Goal: Task Accomplishment & Management: Use online tool/utility

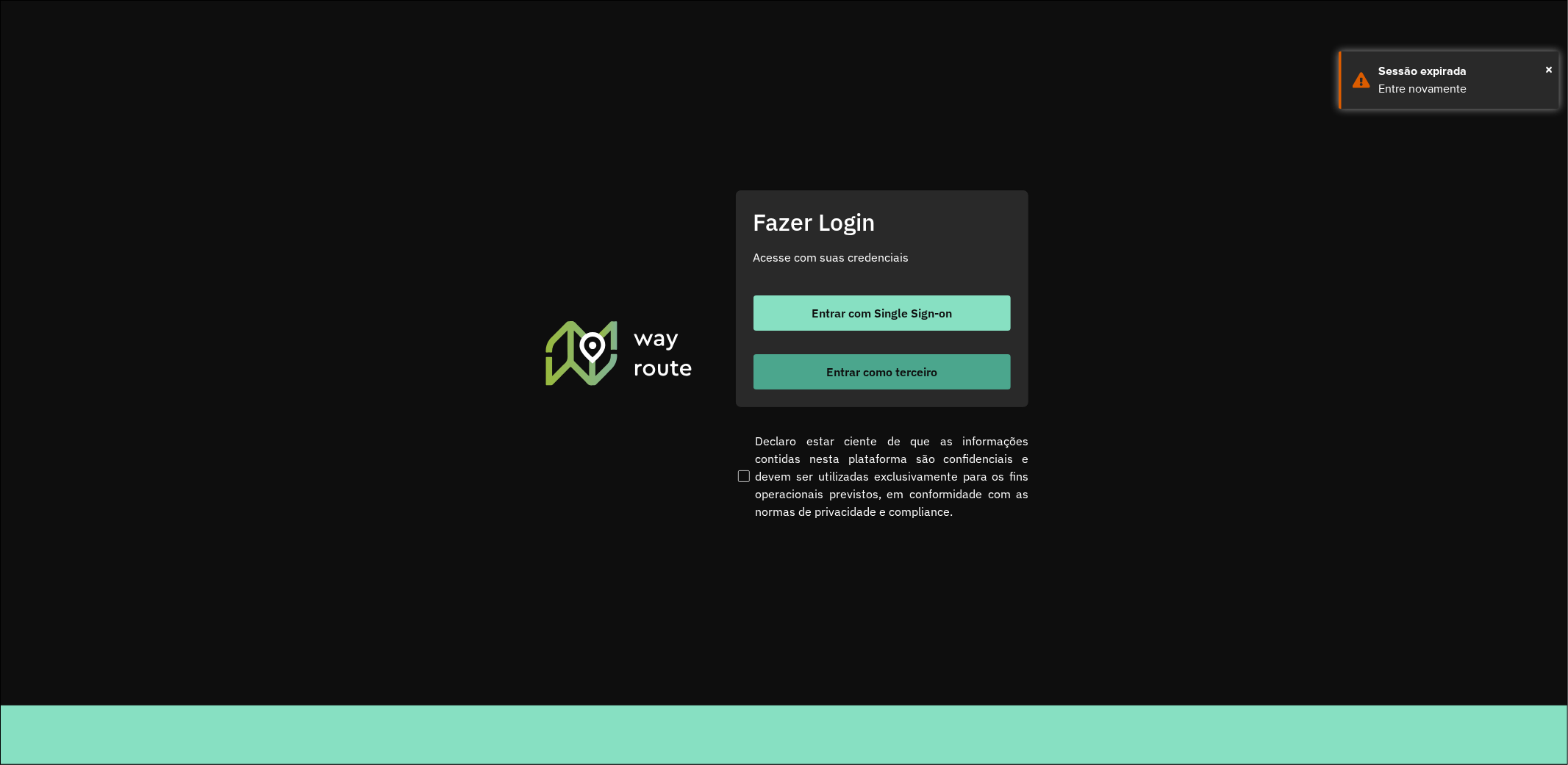
click at [945, 375] on button "Entrar como terceiro" at bounding box center [882, 372] width 257 height 36
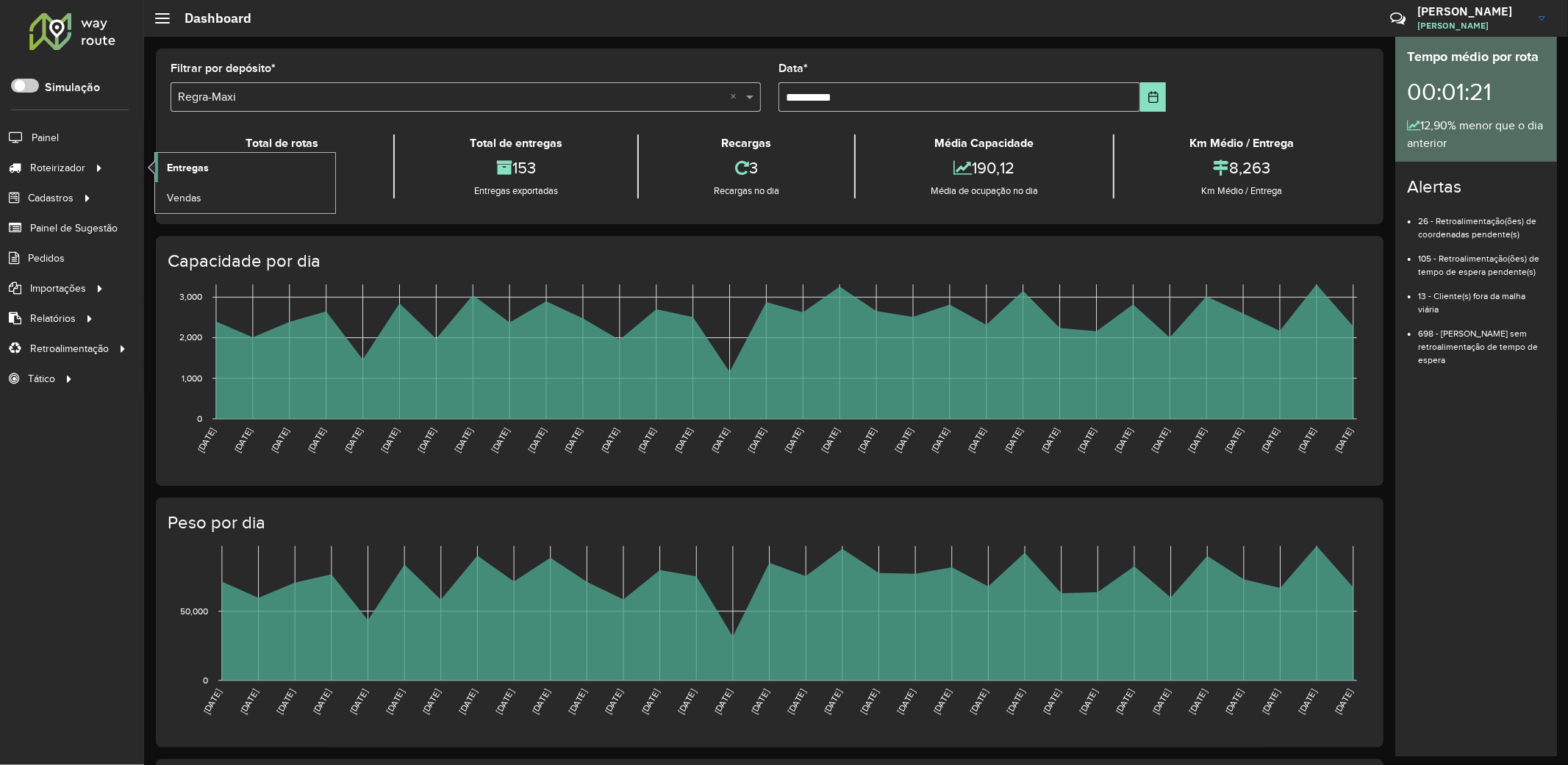
click at [229, 167] on link "Entregas" at bounding box center [245, 167] width 180 height 29
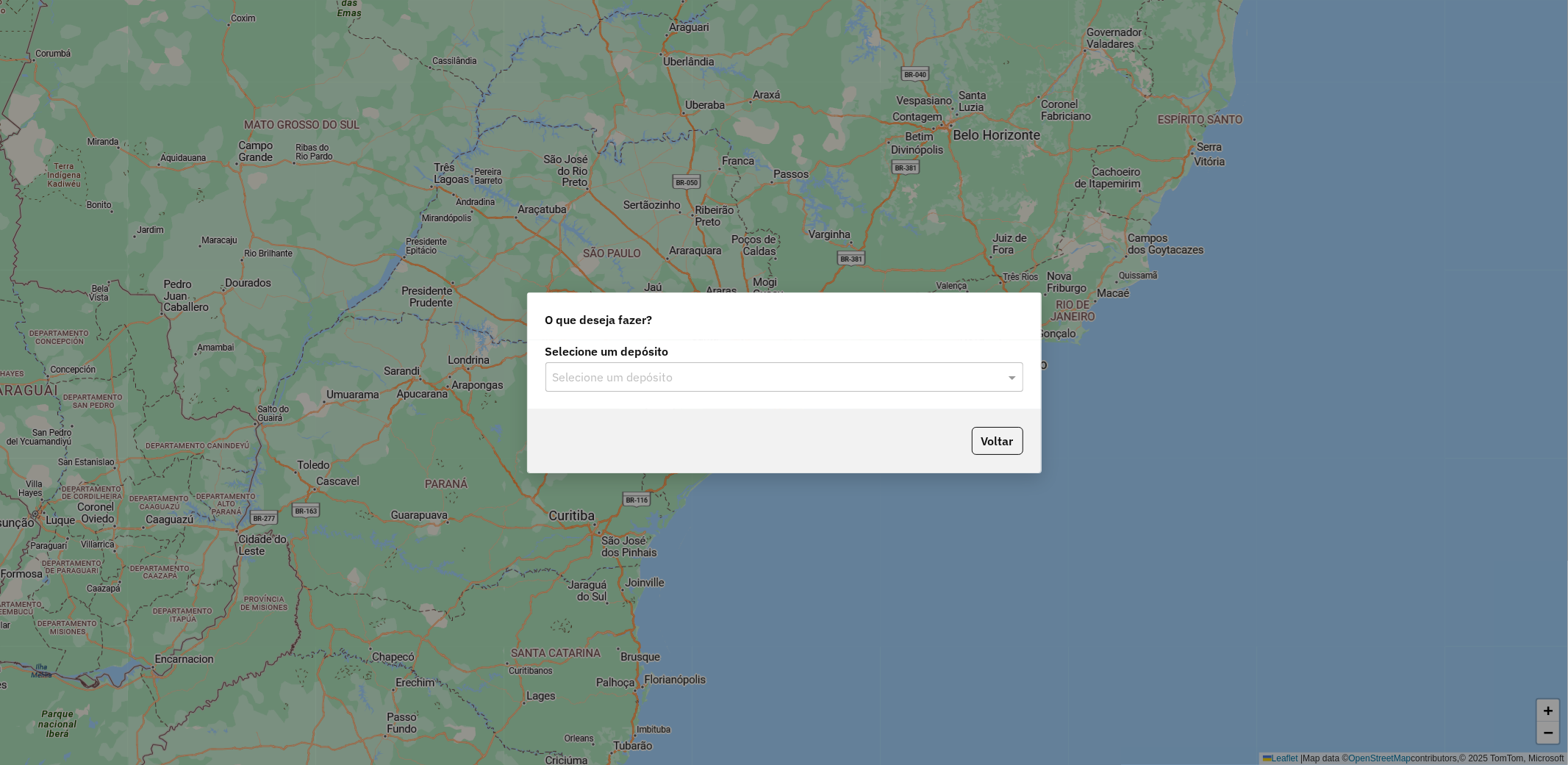
click at [818, 376] on input "text" at bounding box center [770, 378] width 434 height 18
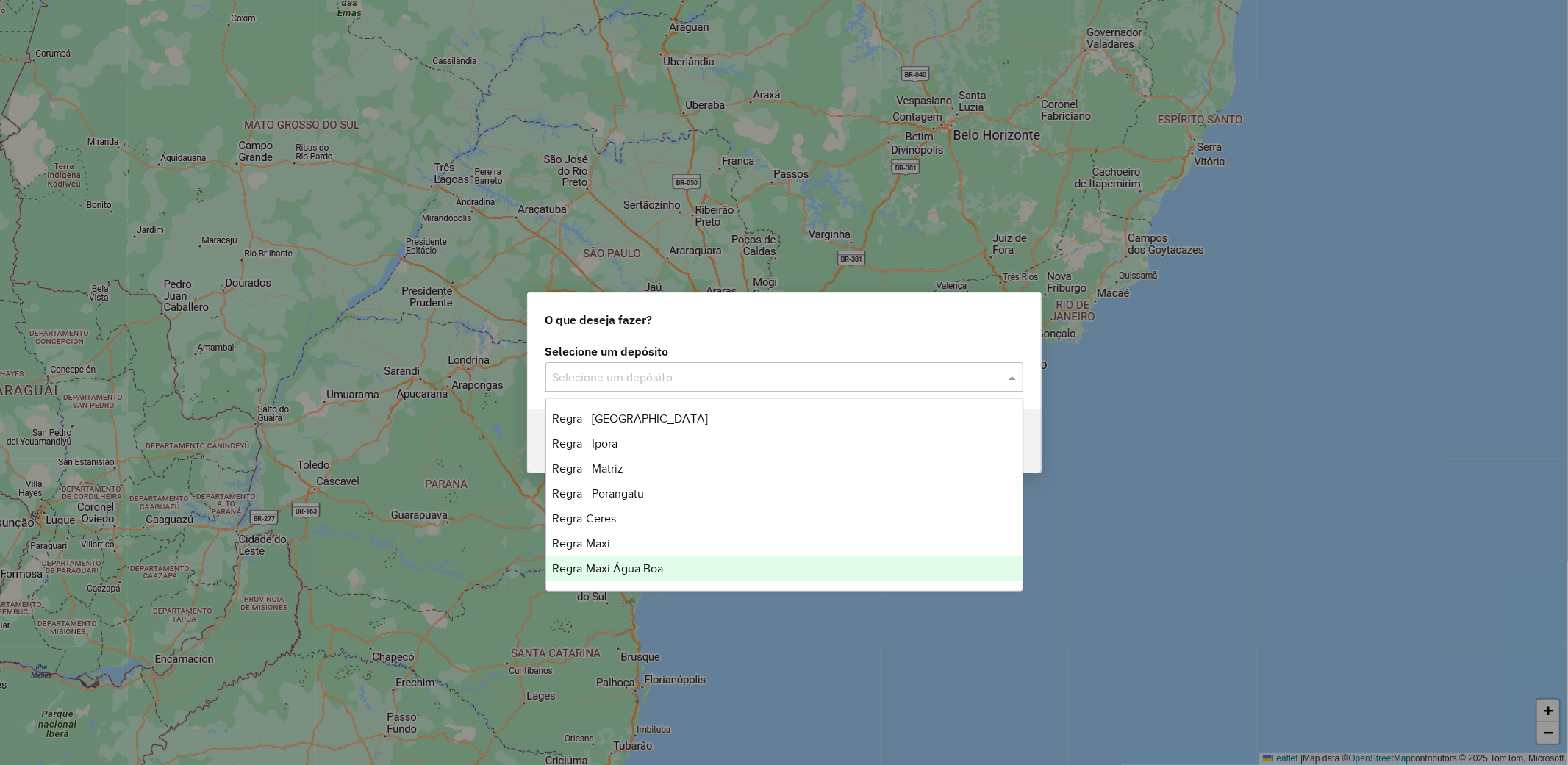
click at [692, 564] on div "Regra-Maxi Água Boa" at bounding box center [784, 569] width 476 height 25
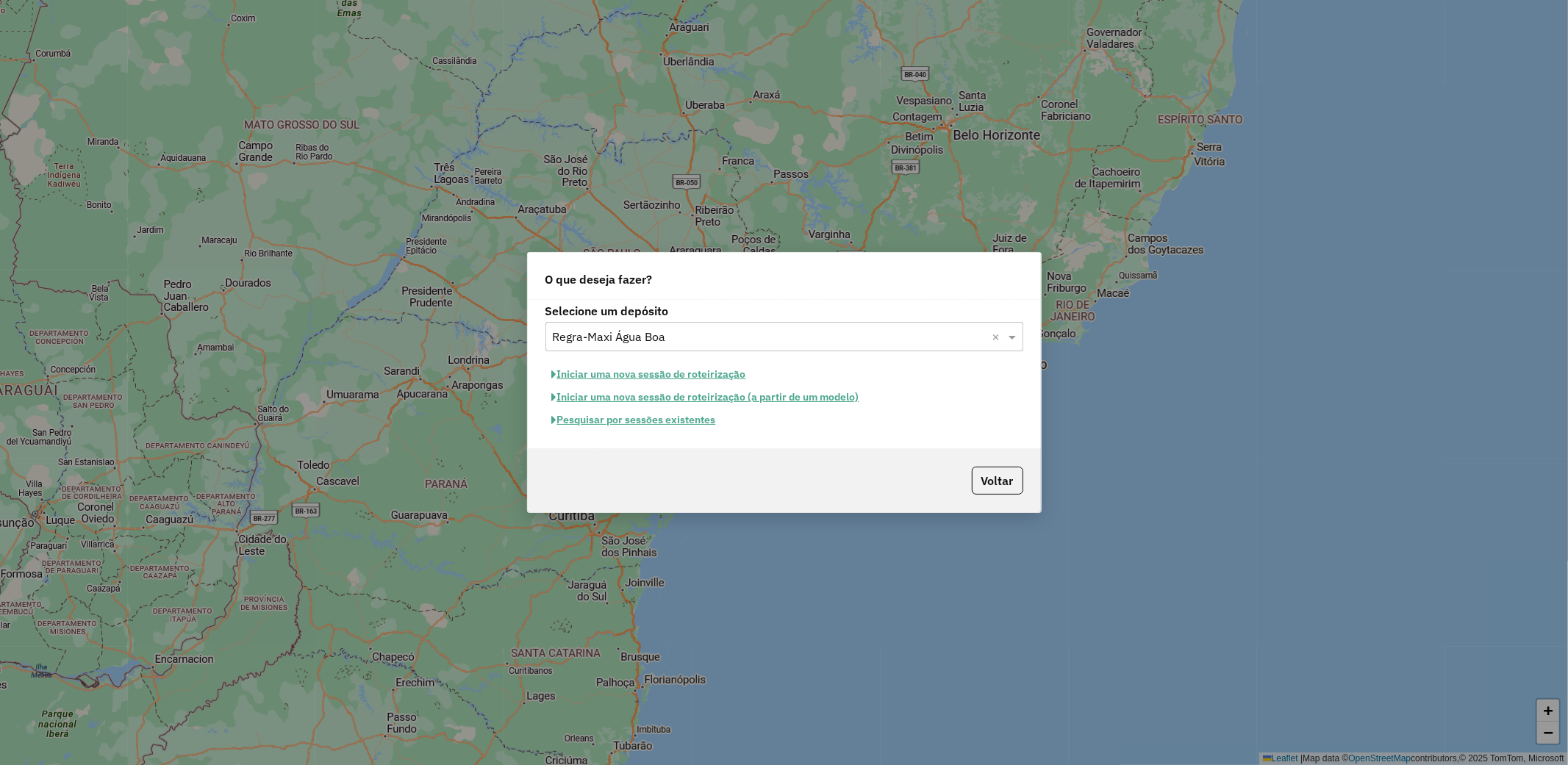
click at [705, 421] on button "Pesquisar por sessões existentes" at bounding box center [633, 420] width 177 height 22
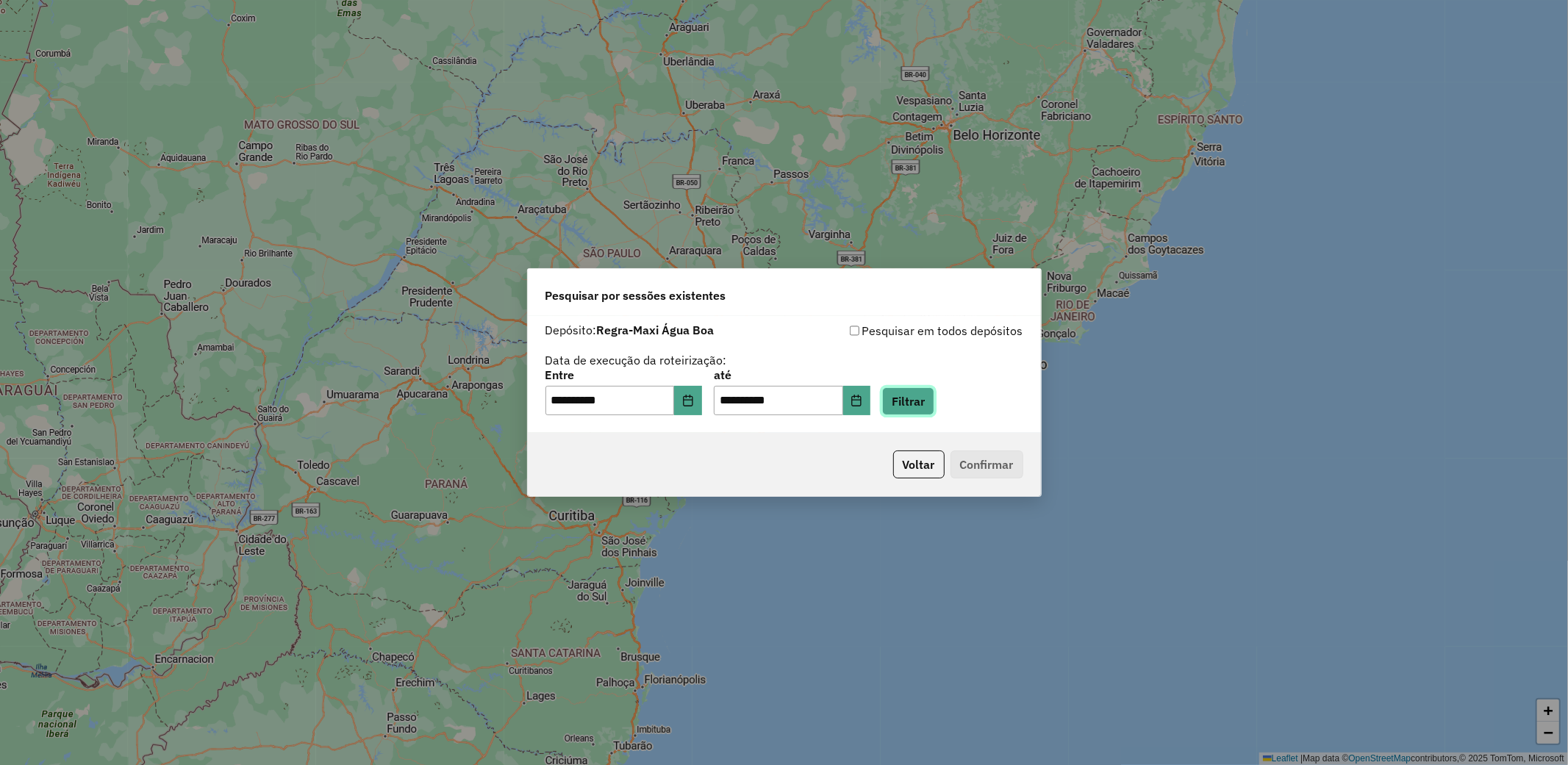
click at [935, 406] on button "Filtrar" at bounding box center [908, 401] width 52 height 28
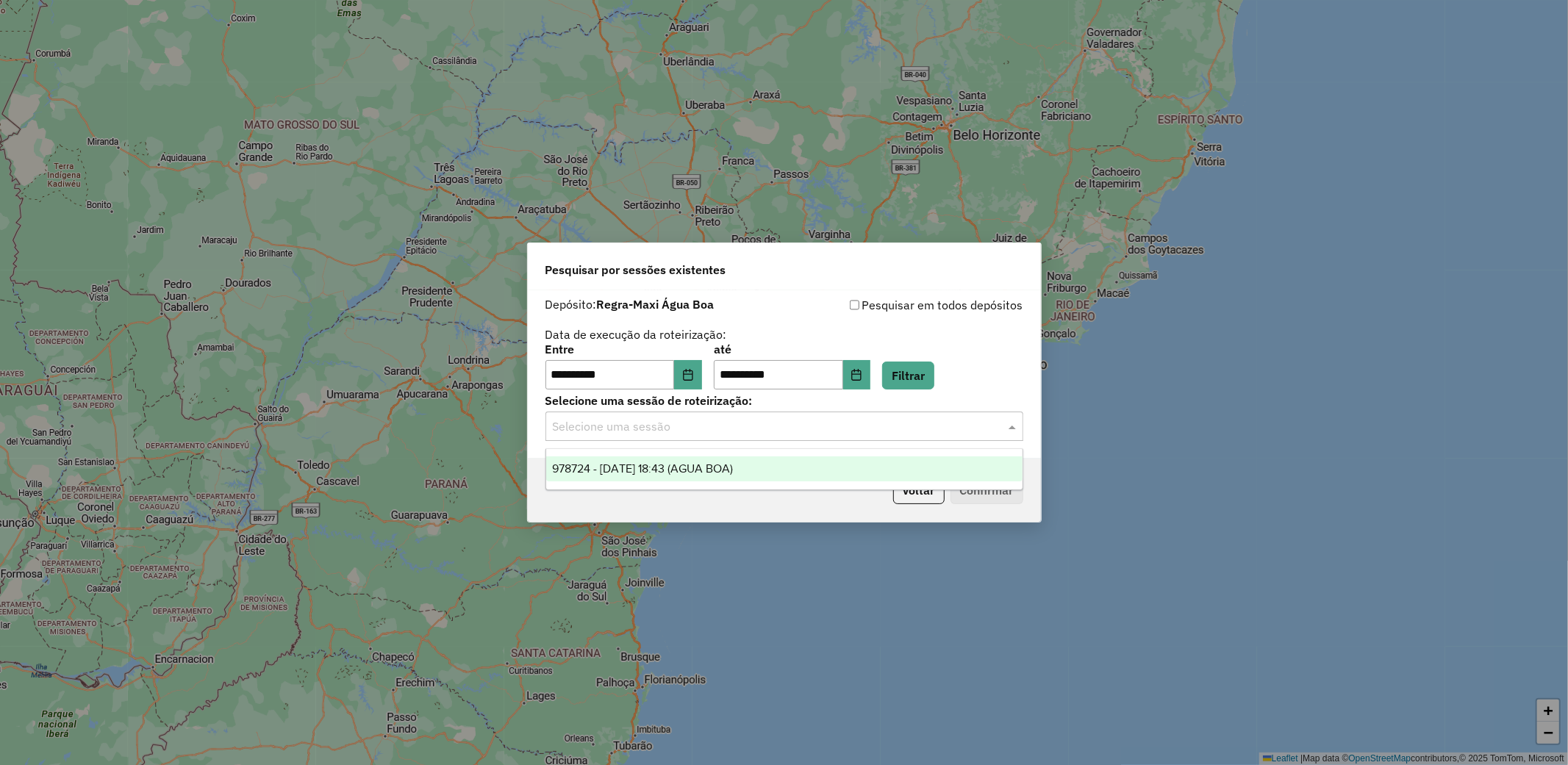
click at [938, 429] on input "text" at bounding box center [770, 427] width 434 height 18
click at [865, 468] on div "978724 - [DATE] 18:43 (AGUA BOA)" at bounding box center [784, 469] width 476 height 25
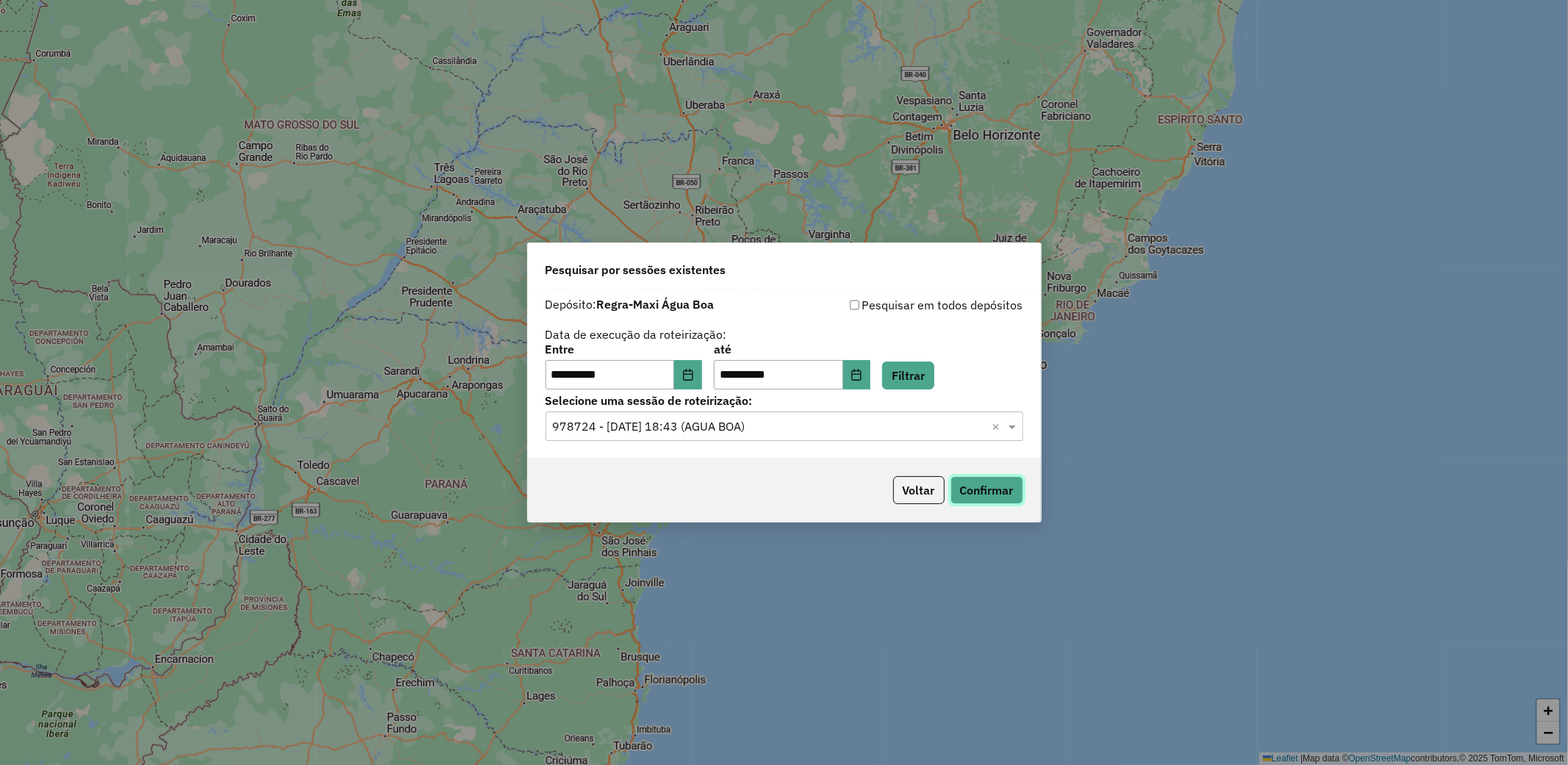
click at [993, 489] on button "Confirmar" at bounding box center [987, 490] width 73 height 28
click at [928, 487] on button "Voltar" at bounding box center [919, 490] width 51 height 28
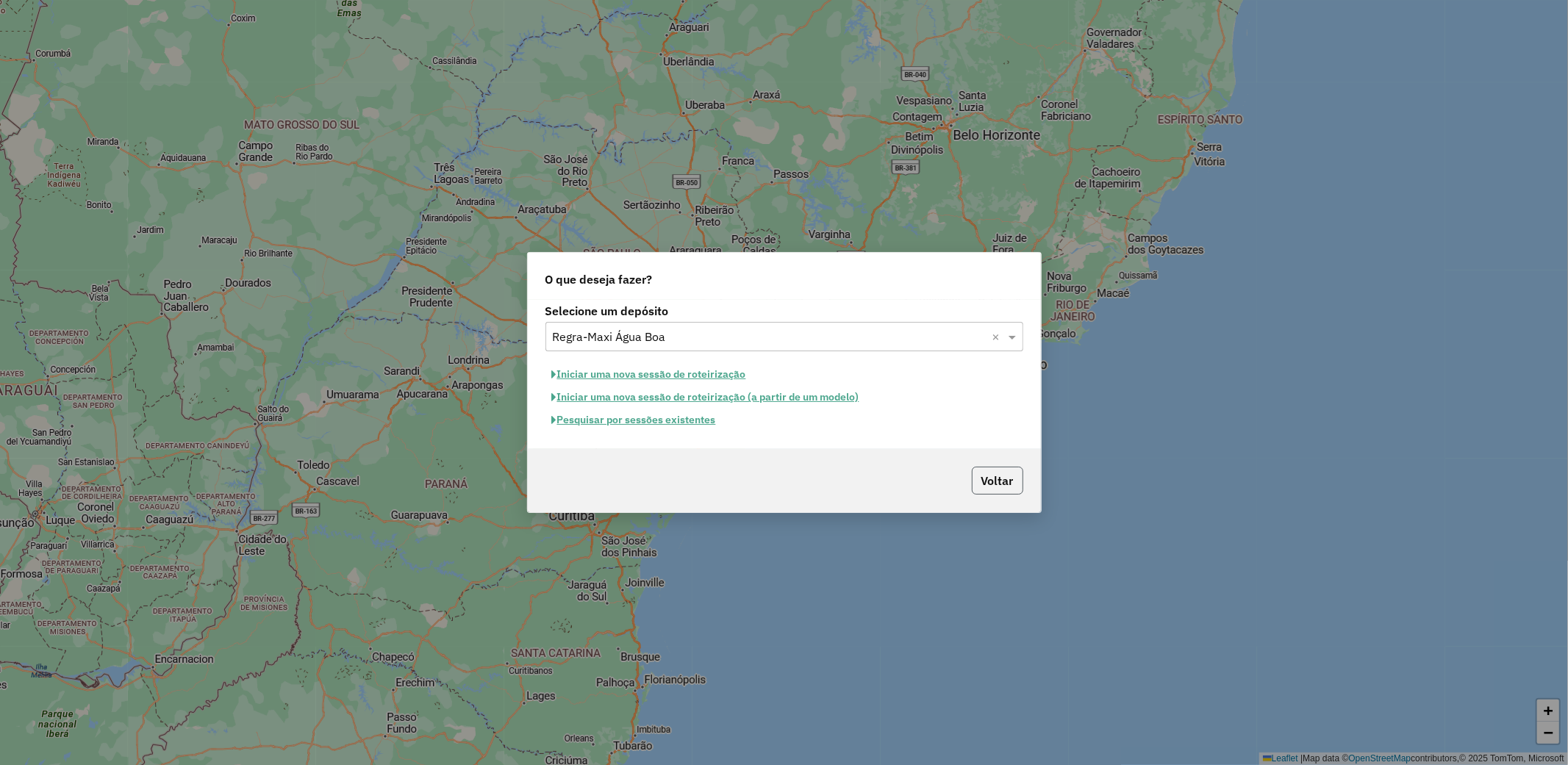
click at [1001, 479] on button "Voltar" at bounding box center [997, 481] width 51 height 28
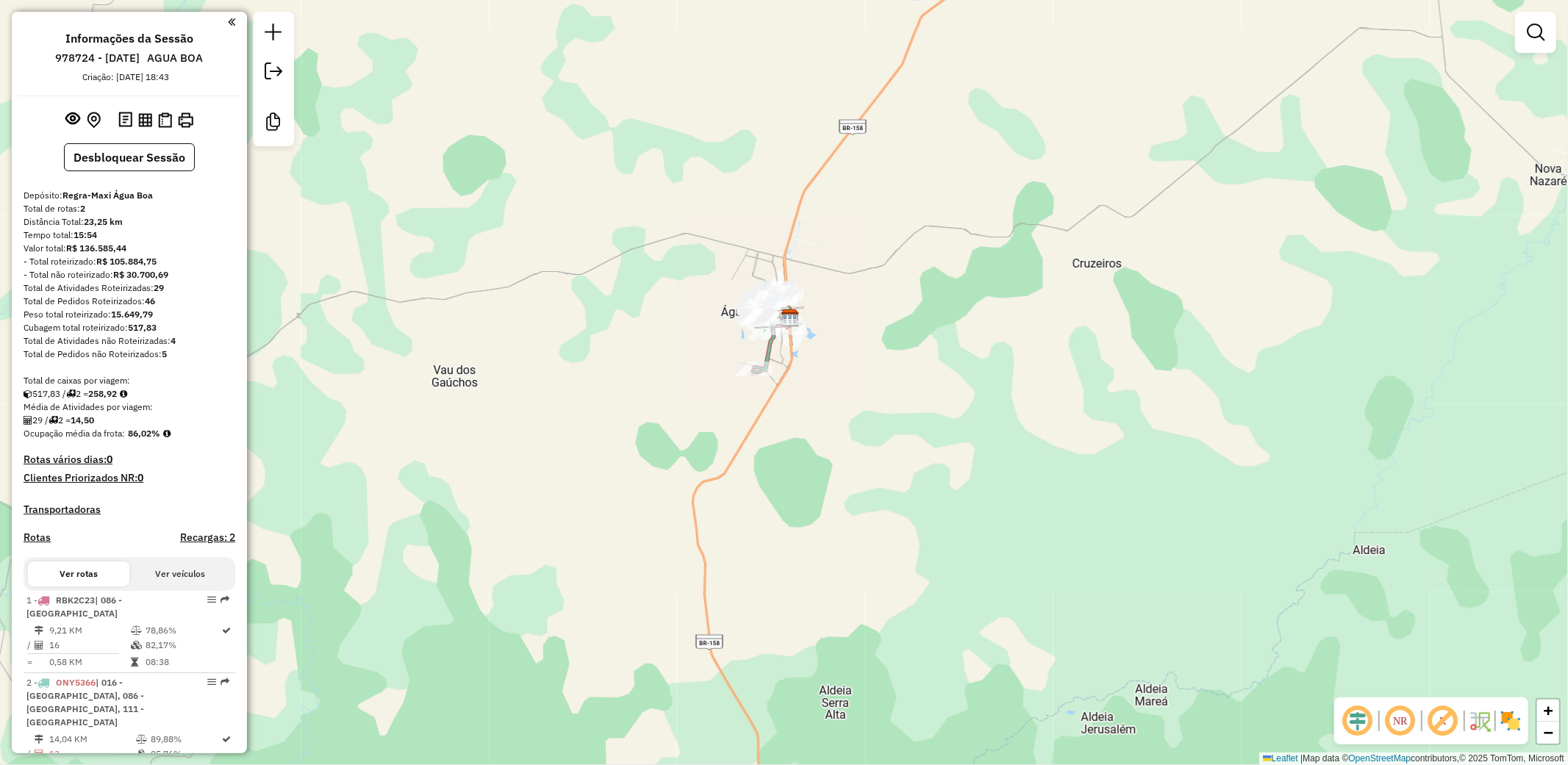
drag, startPoint x: 1127, startPoint y: 638, endPoint x: 1053, endPoint y: 362, distance: 285.7
click at [1053, 362] on div "Janela de atendimento Grade de atendimento Capacidade Transportadoras Veículos …" at bounding box center [784, 382] width 1568 height 765
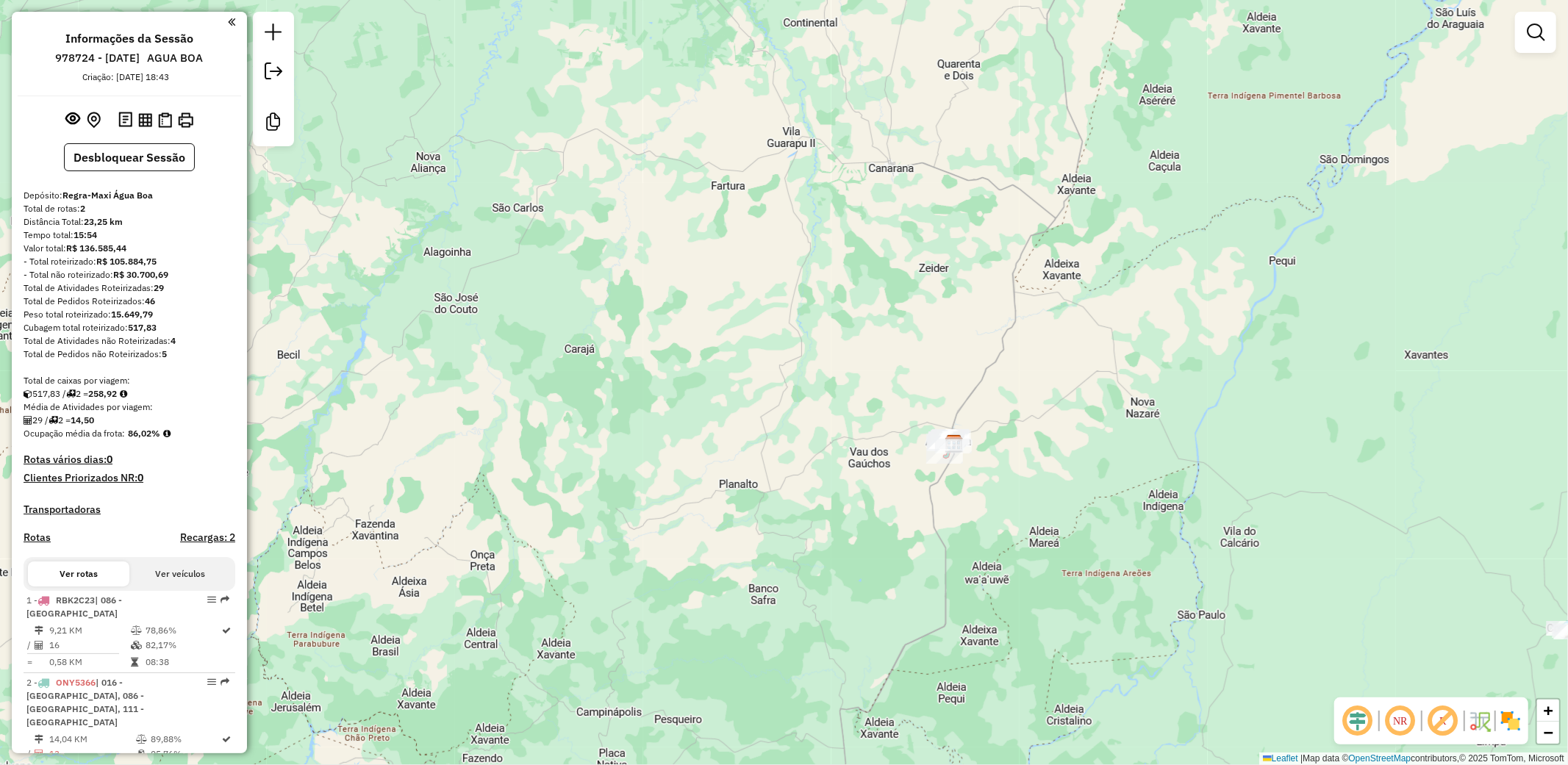
drag, startPoint x: 1040, startPoint y: 386, endPoint x: 1016, endPoint y: 502, distance: 118.5
click at [1016, 502] on div "Janela de atendimento Grade de atendimento Capacidade Transportadoras Veículos …" at bounding box center [784, 382] width 1568 height 765
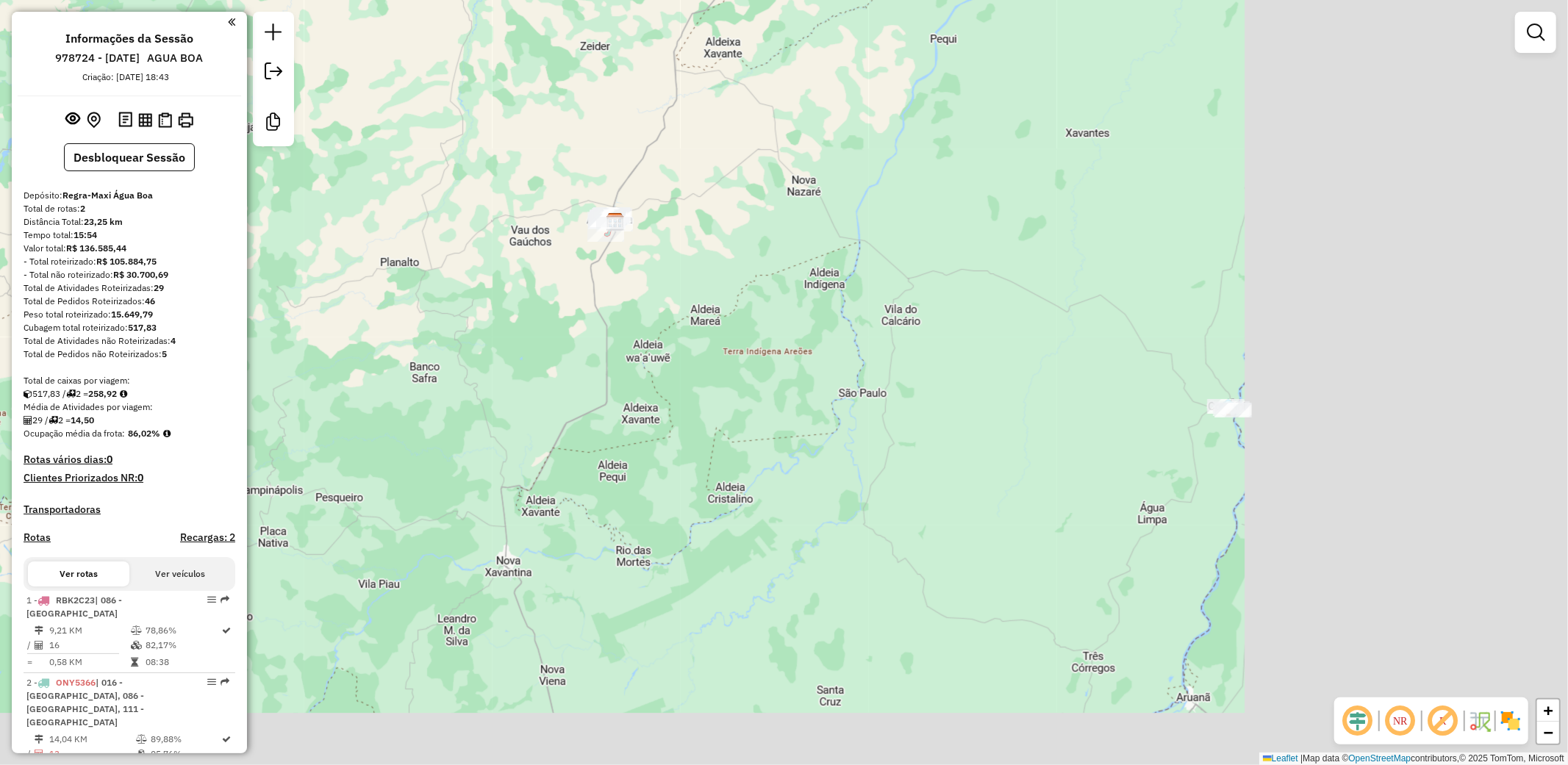
drag, startPoint x: 1356, startPoint y: 578, endPoint x: 993, endPoint y: 339, distance: 434.6
click at [993, 339] on div "Janela de atendimento Grade de atendimento Capacidade Transportadoras Veículos …" at bounding box center [784, 382] width 1568 height 765
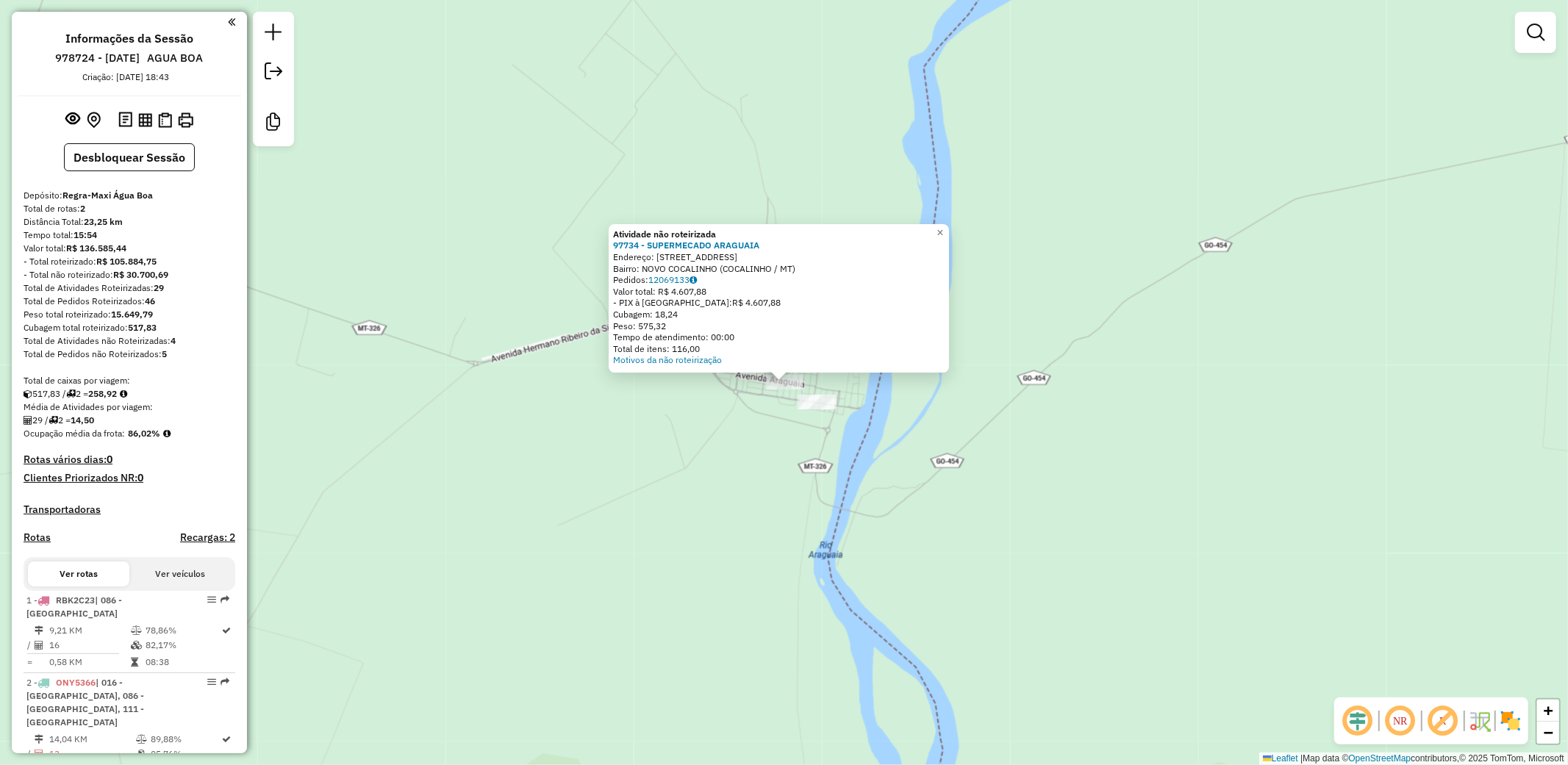
click at [997, 516] on div "Atividade não roteirizada 97734 - SUPERMECADO ARAGUAIA Endereço: AV ARAGUAIA 94…" at bounding box center [784, 382] width 1568 height 765
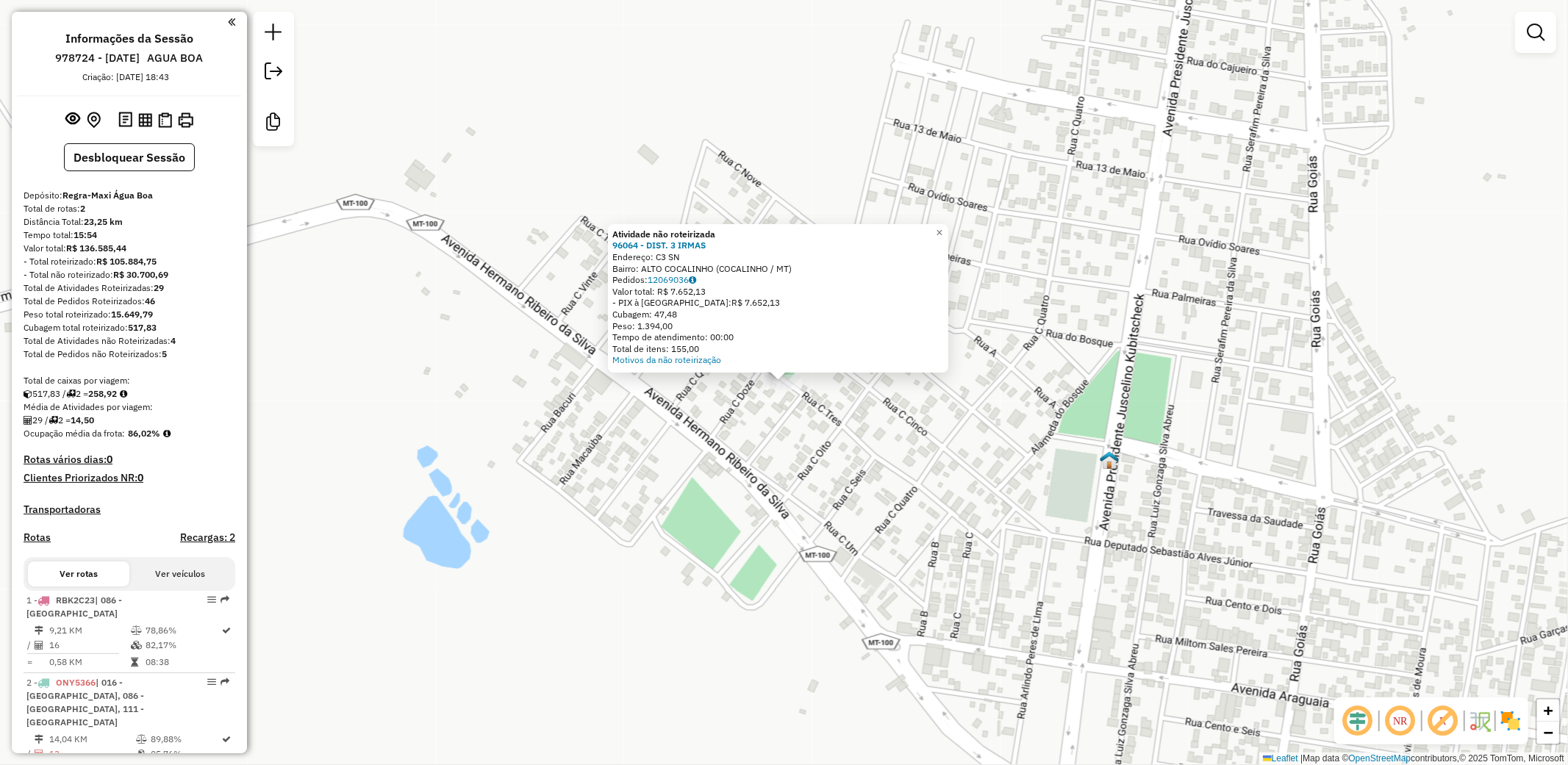
click at [654, 445] on div "Atividade não roteirizada 96064 - DIST. 3 IRMAS Endereço: C3 SN Bairro: ALTO CO…" at bounding box center [784, 382] width 1568 height 765
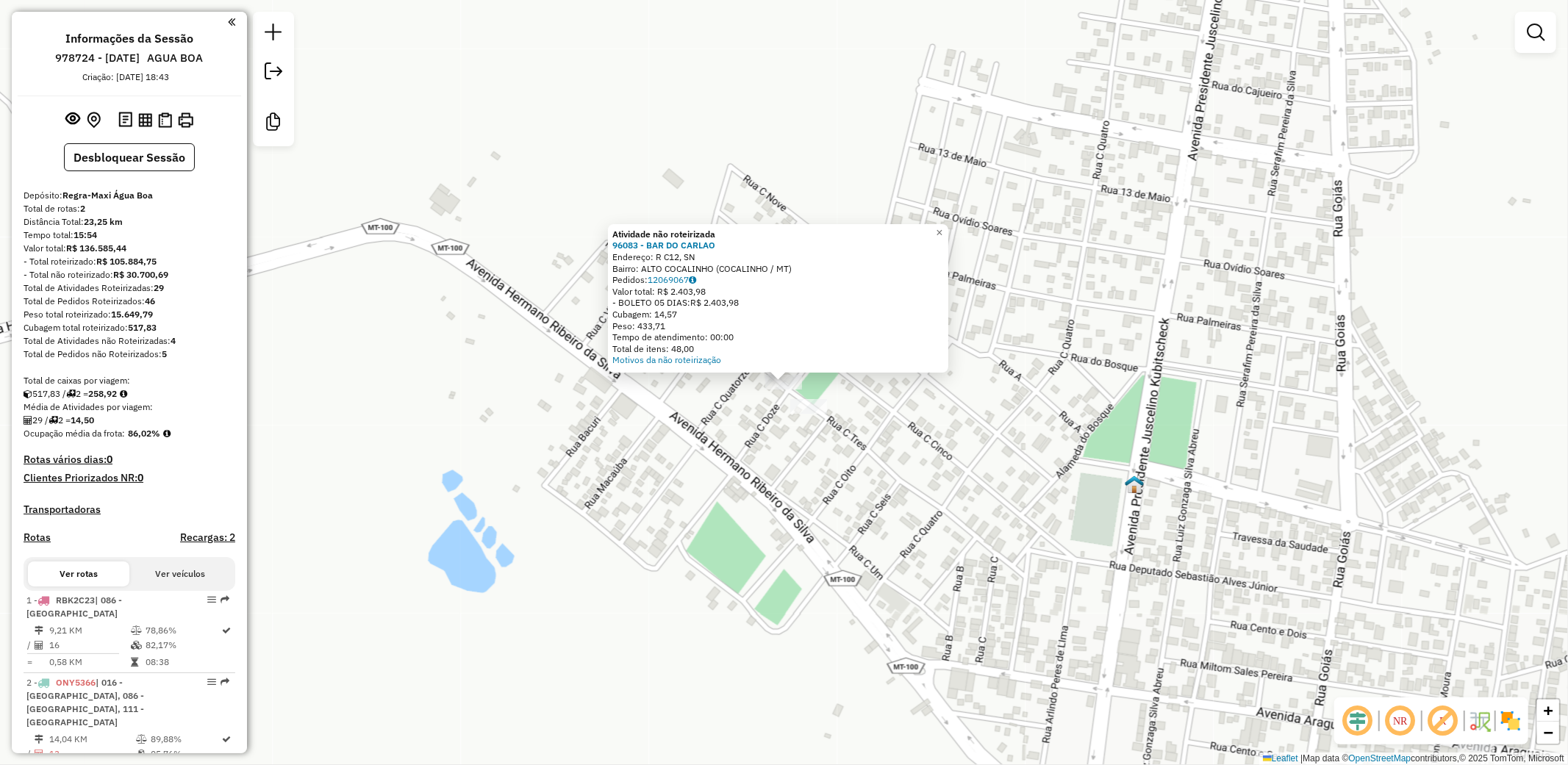
click at [780, 490] on div "Atividade não roteirizada 96083 - BAR DO [PERSON_NAME]: R C12, SN Bairro: ALTO …" at bounding box center [784, 382] width 1568 height 765
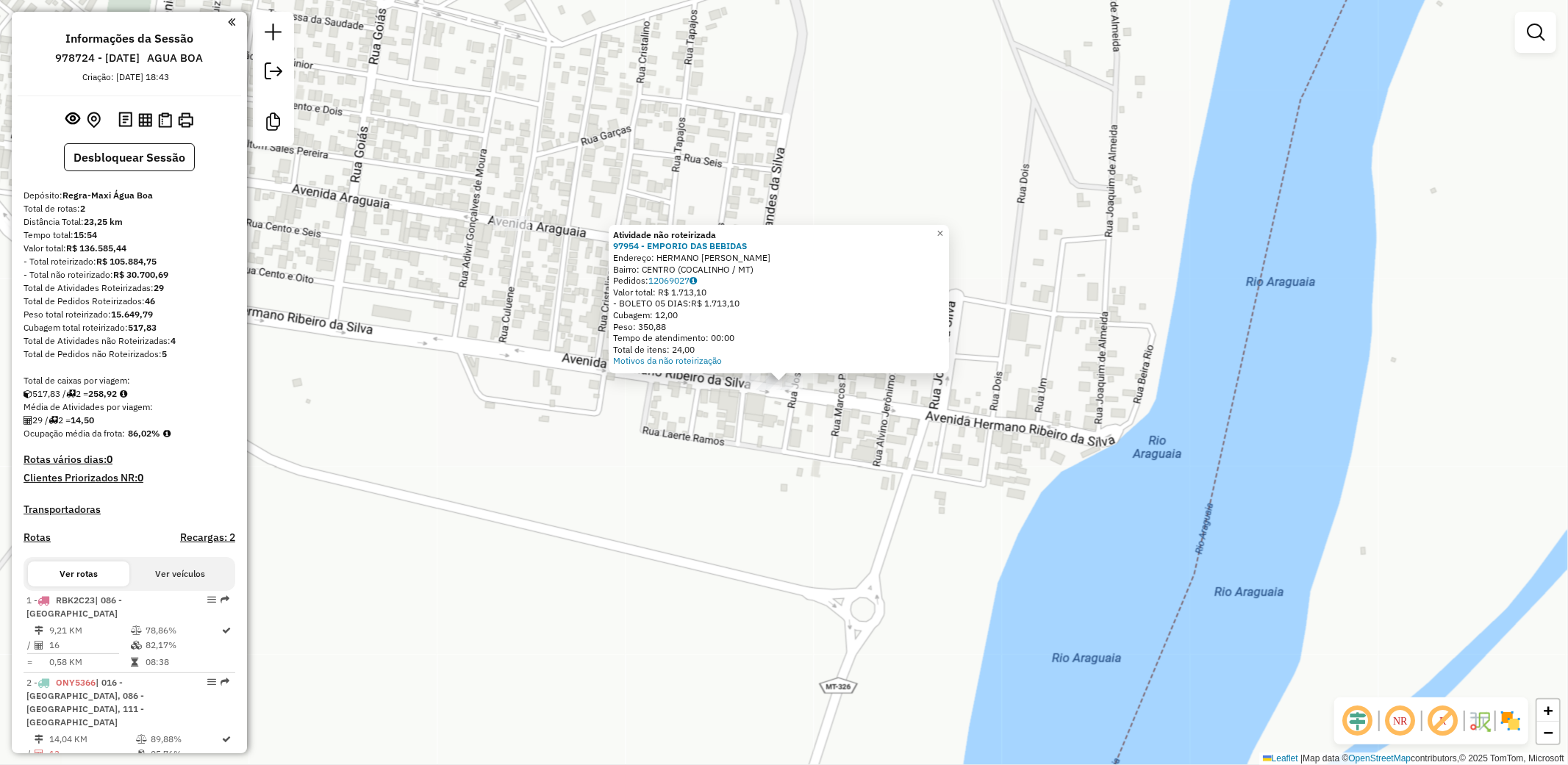
click at [873, 566] on div "Atividade não roteirizada 97954 - EMPORIO DAS BEBIDAS Endereço: HERMANO [PERSON…" at bounding box center [784, 382] width 1568 height 765
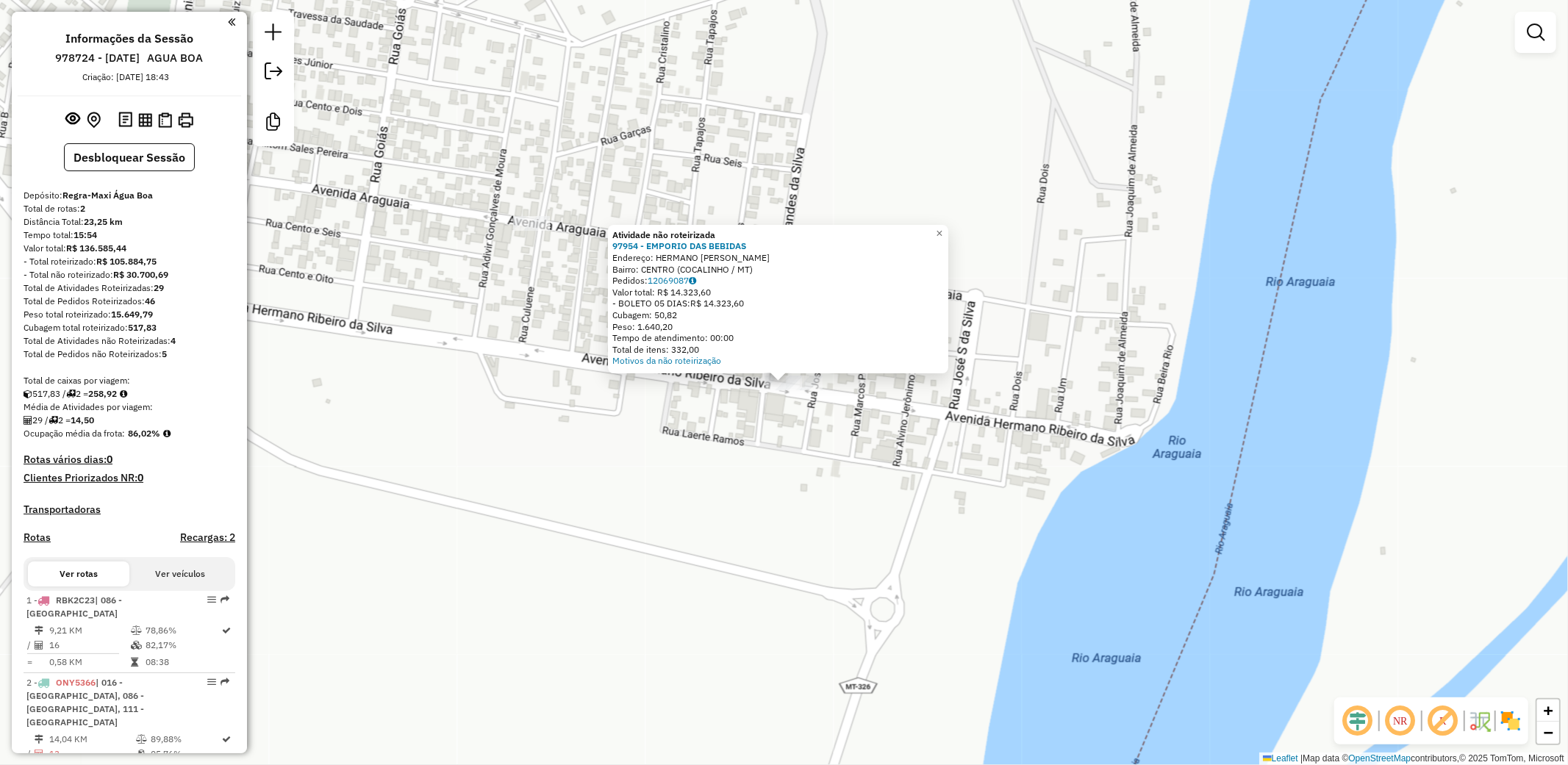
click at [564, 461] on div "Atividade não roteirizada 97954 - EMPORIO DAS BEBIDAS Endereço: HERMANO [PERSON…" at bounding box center [784, 382] width 1568 height 765
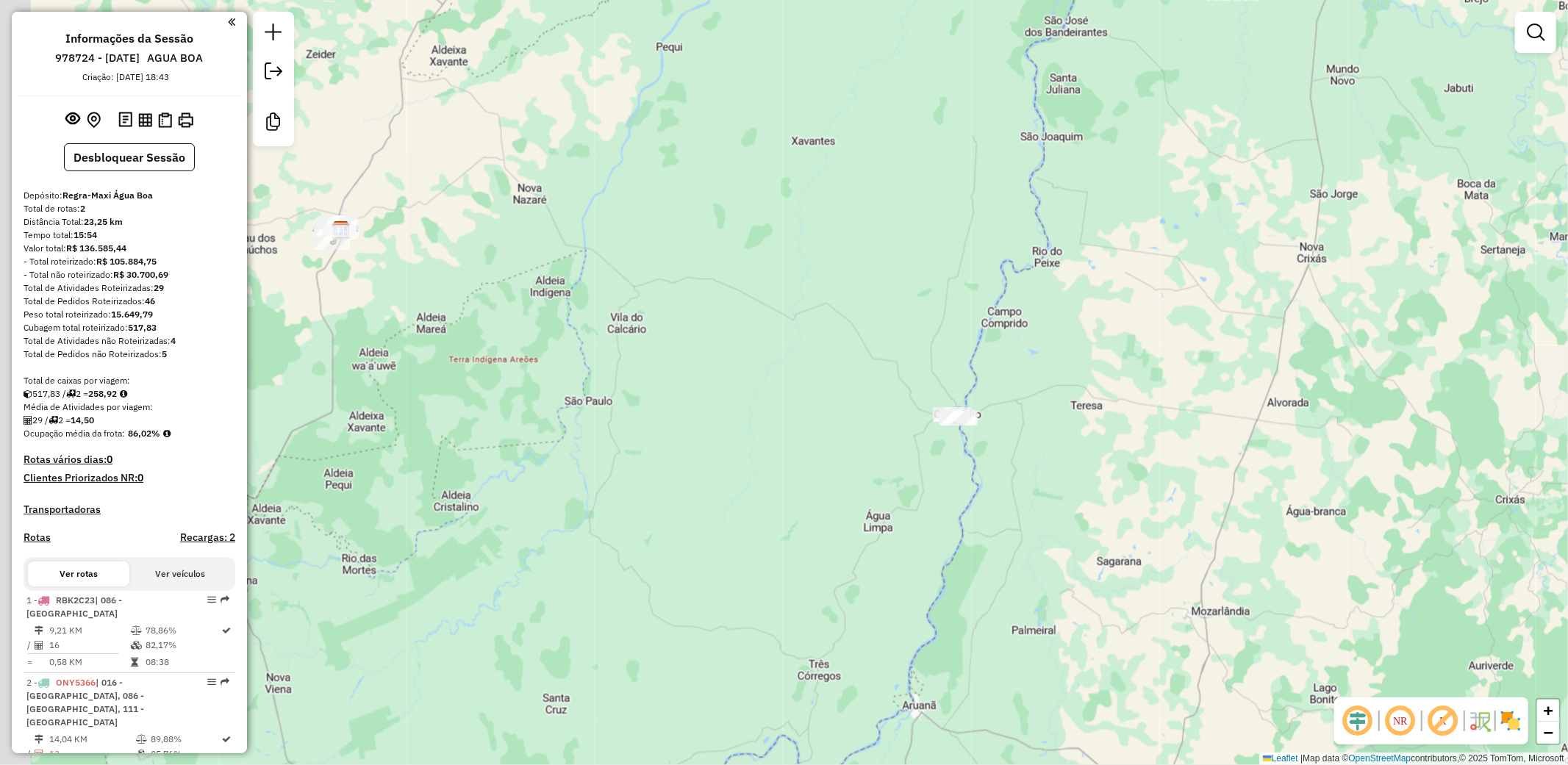
drag, startPoint x: 678, startPoint y: 434, endPoint x: 892, endPoint y: 454, distance: 214.9
click at [892, 454] on div "Janela de atendimento Grade de atendimento Capacidade Transportadoras Veículos …" at bounding box center [784, 382] width 1568 height 765
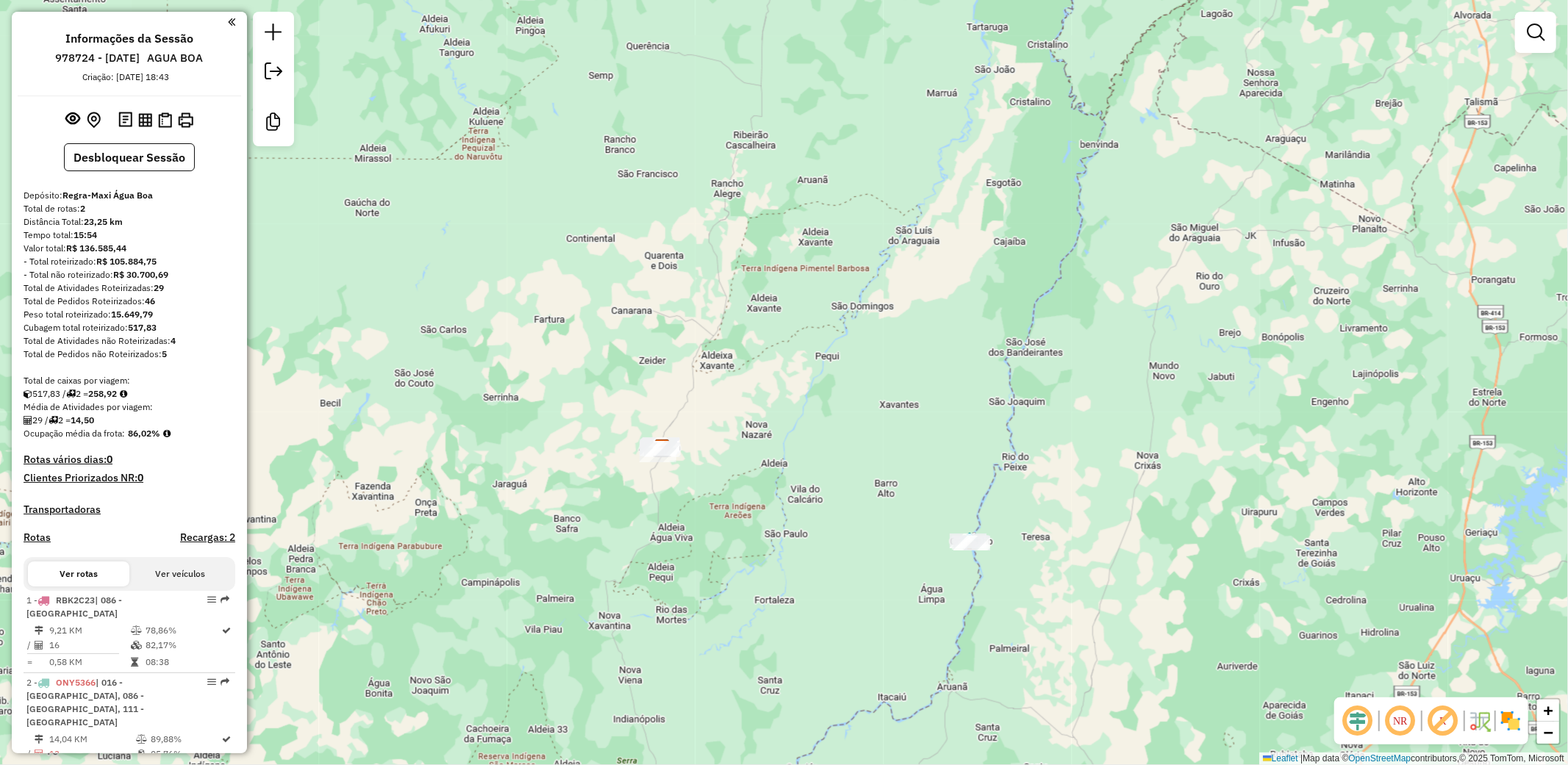
click at [1127, 387] on div "Janela de atendimento Grade de atendimento Capacidade Transportadoras Veículos …" at bounding box center [784, 382] width 1568 height 765
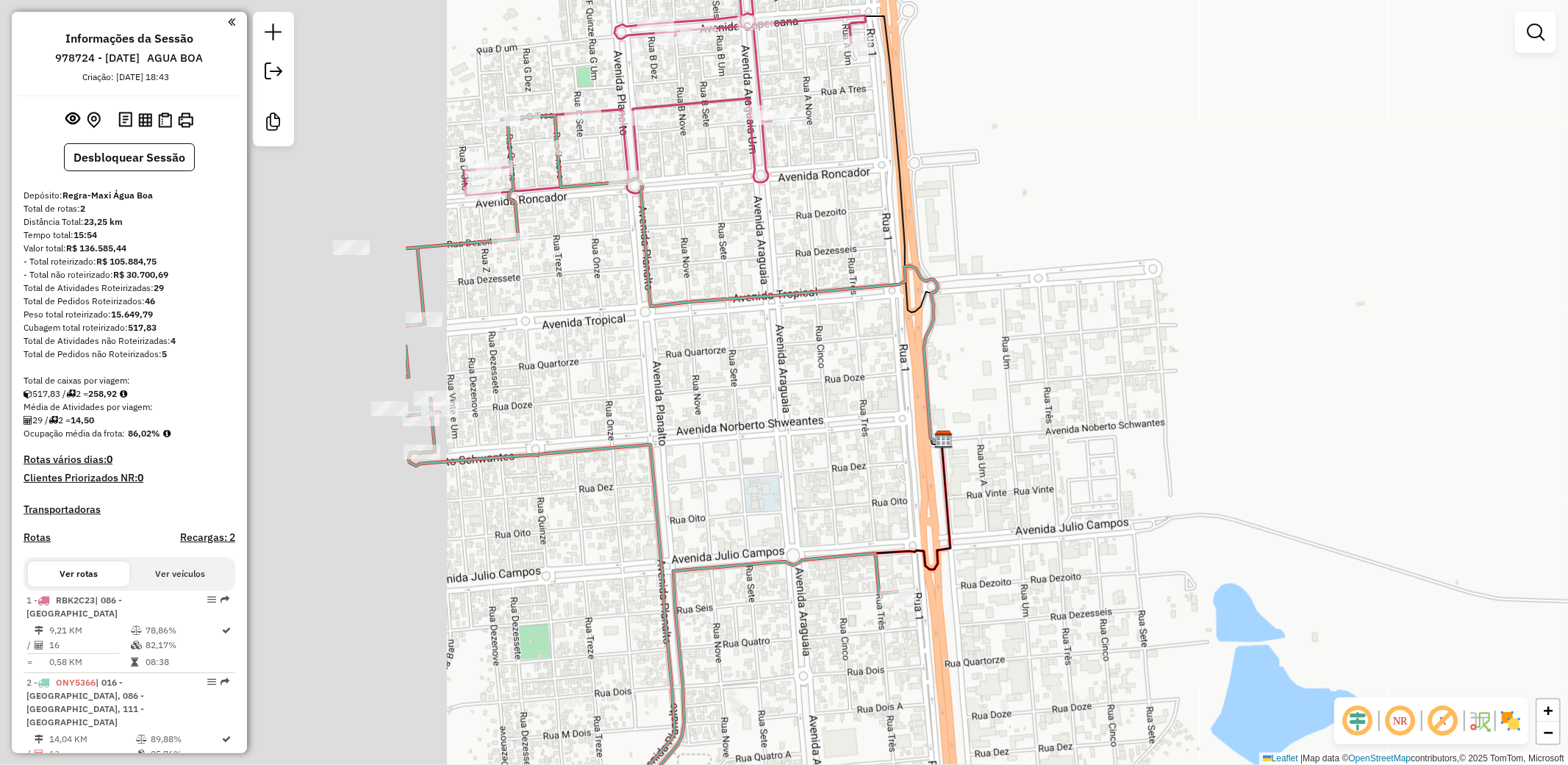
drag, startPoint x: 666, startPoint y: 523, endPoint x: 1228, endPoint y: 457, distance: 565.9
click at [1228, 457] on div "Janela de atendimento Grade de atendimento Capacidade Transportadoras Veículos …" at bounding box center [784, 382] width 1568 height 765
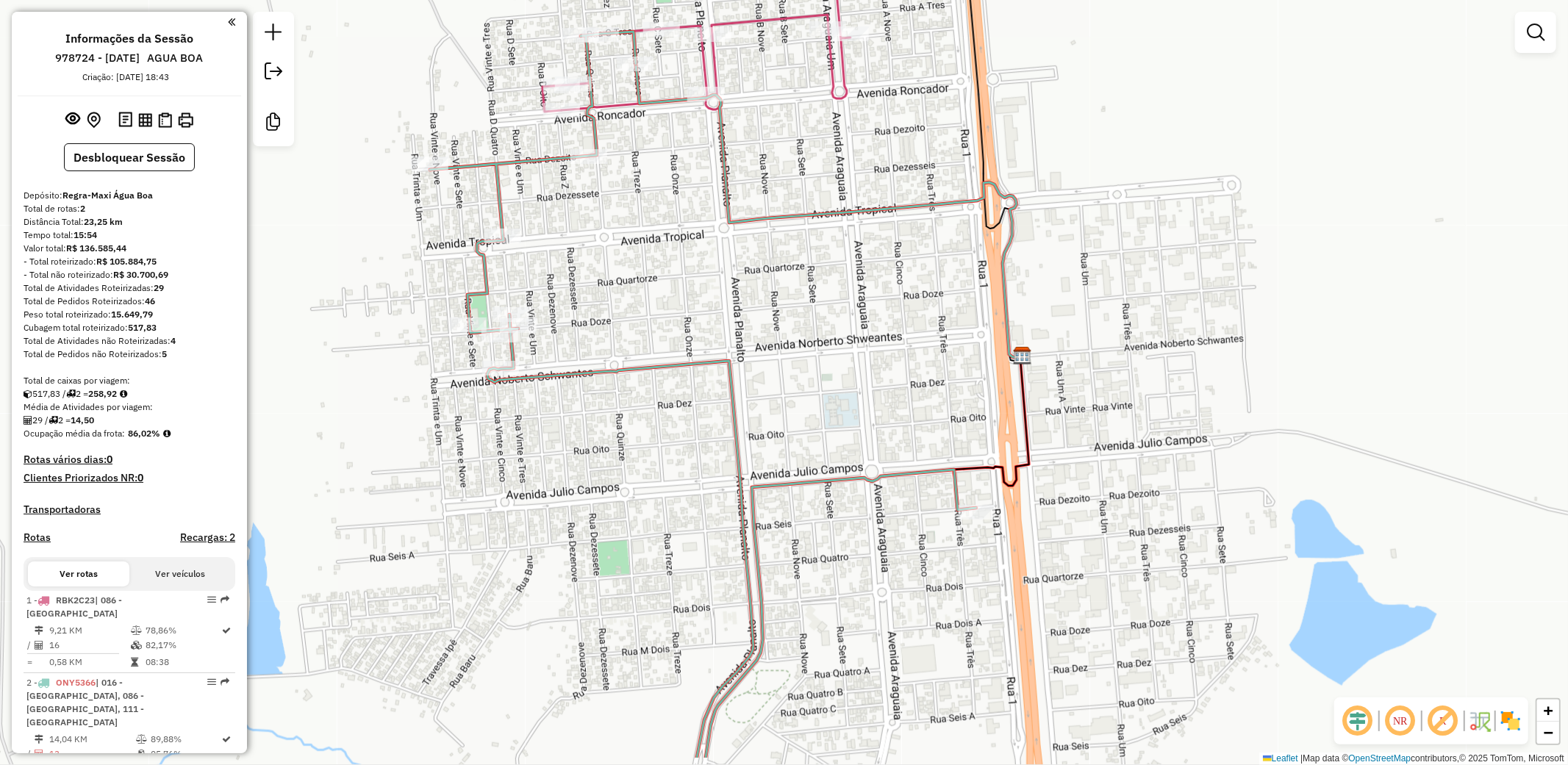
drag, startPoint x: 1062, startPoint y: 489, endPoint x: 1141, endPoint y: 404, distance: 116.0
click at [1141, 404] on div "Janela de atendimento Grade de atendimento Capacidade Transportadoras Veículos …" at bounding box center [784, 382] width 1568 height 765
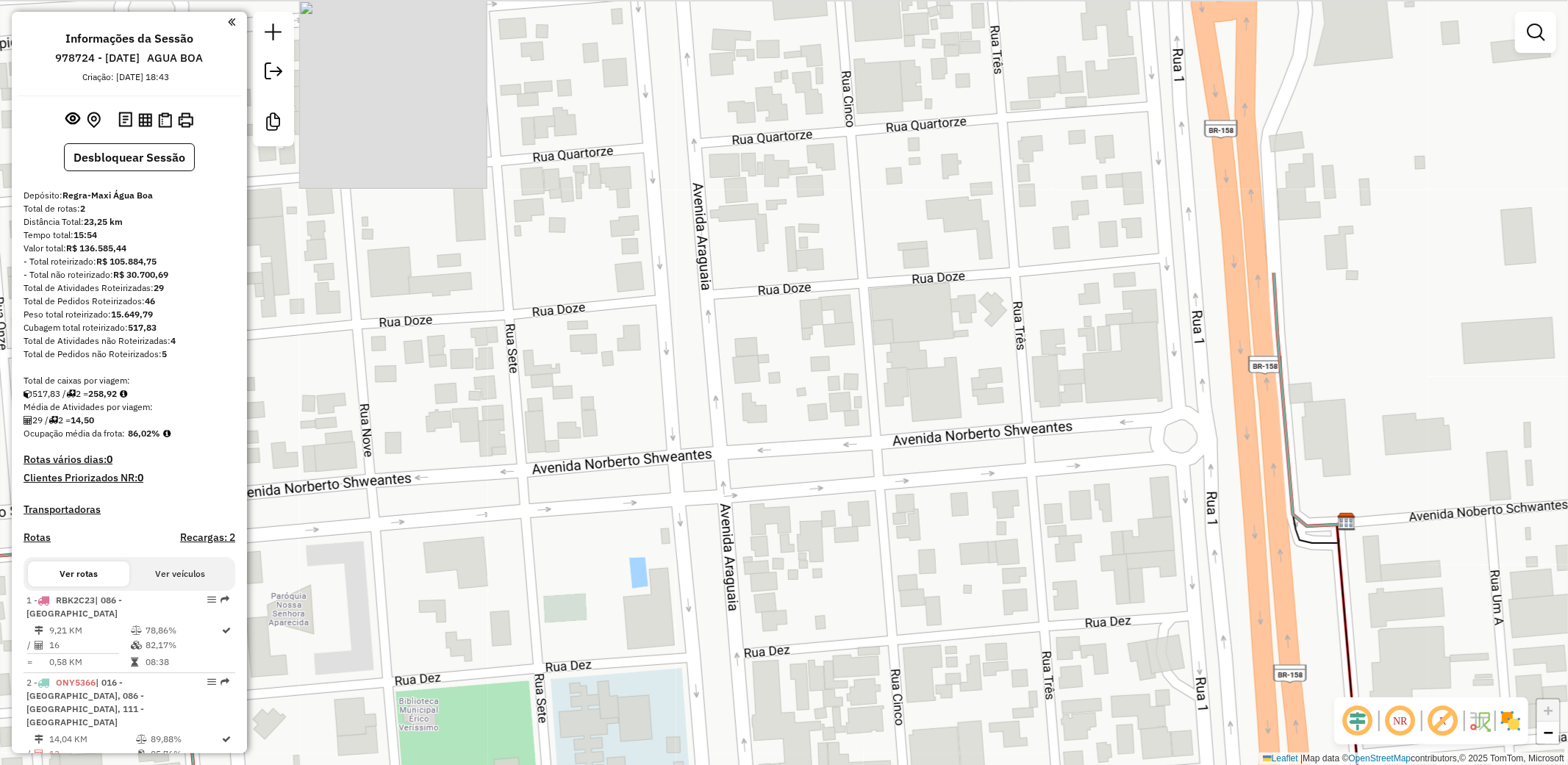
drag, startPoint x: 880, startPoint y: 225, endPoint x: 869, endPoint y: 568, distance: 343.2
click at [875, 575] on div "Janela de atendimento Grade de atendimento Capacidade Transportadoras Veículos …" at bounding box center [784, 382] width 1568 height 765
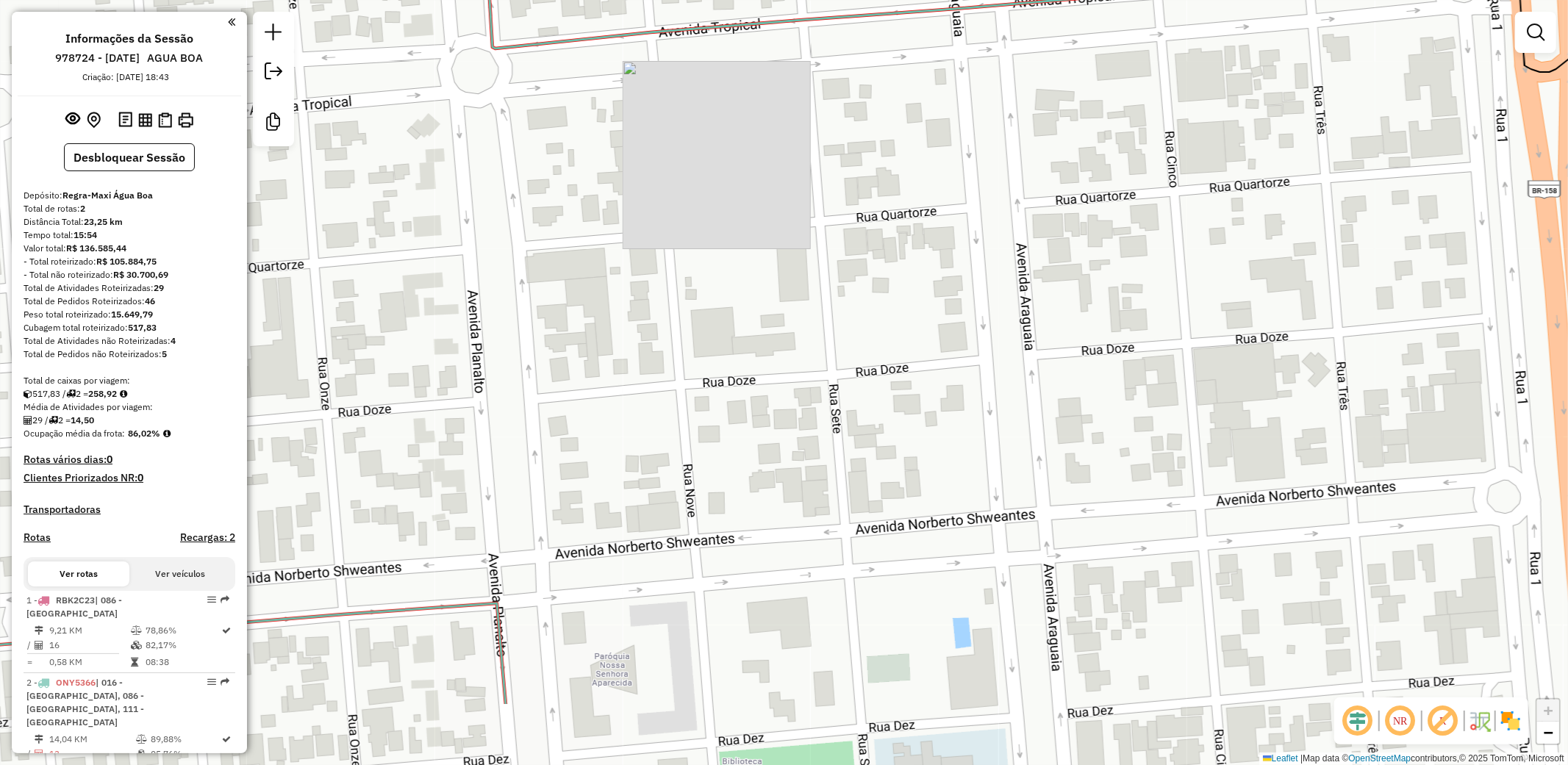
drag, startPoint x: 957, startPoint y: 545, endPoint x: 958, endPoint y: 408, distance: 137.0
click at [958, 408] on div "Janela de atendimento Grade de atendimento Capacidade Transportadoras Veículos …" at bounding box center [784, 382] width 1568 height 765
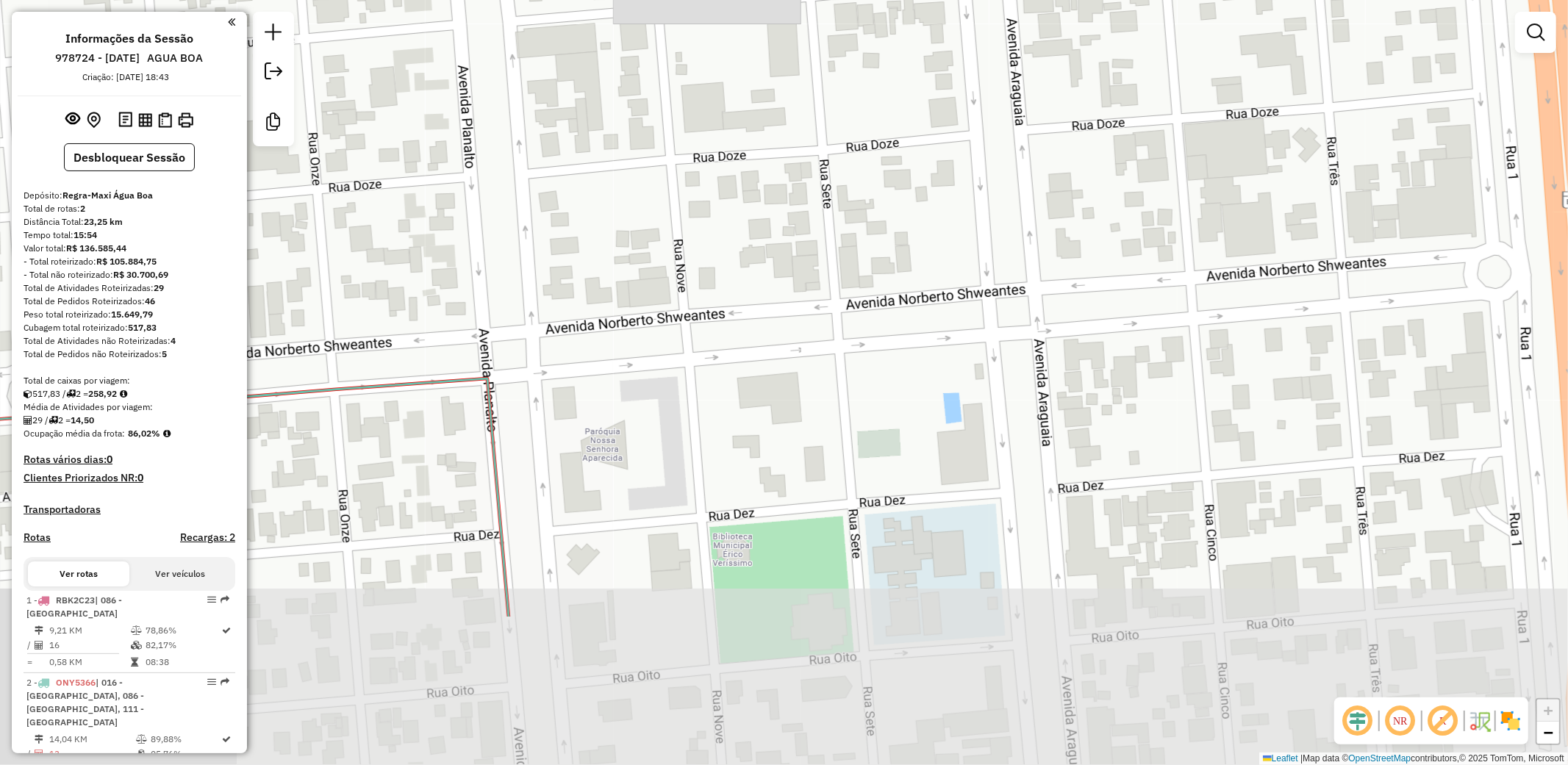
drag, startPoint x: 1119, startPoint y: 568, endPoint x: 1107, endPoint y: 390, distance: 178.4
click at [1107, 382] on div "Janela de atendimento Grade de atendimento Capacidade Transportadoras Veículos …" at bounding box center [784, 382] width 1568 height 765
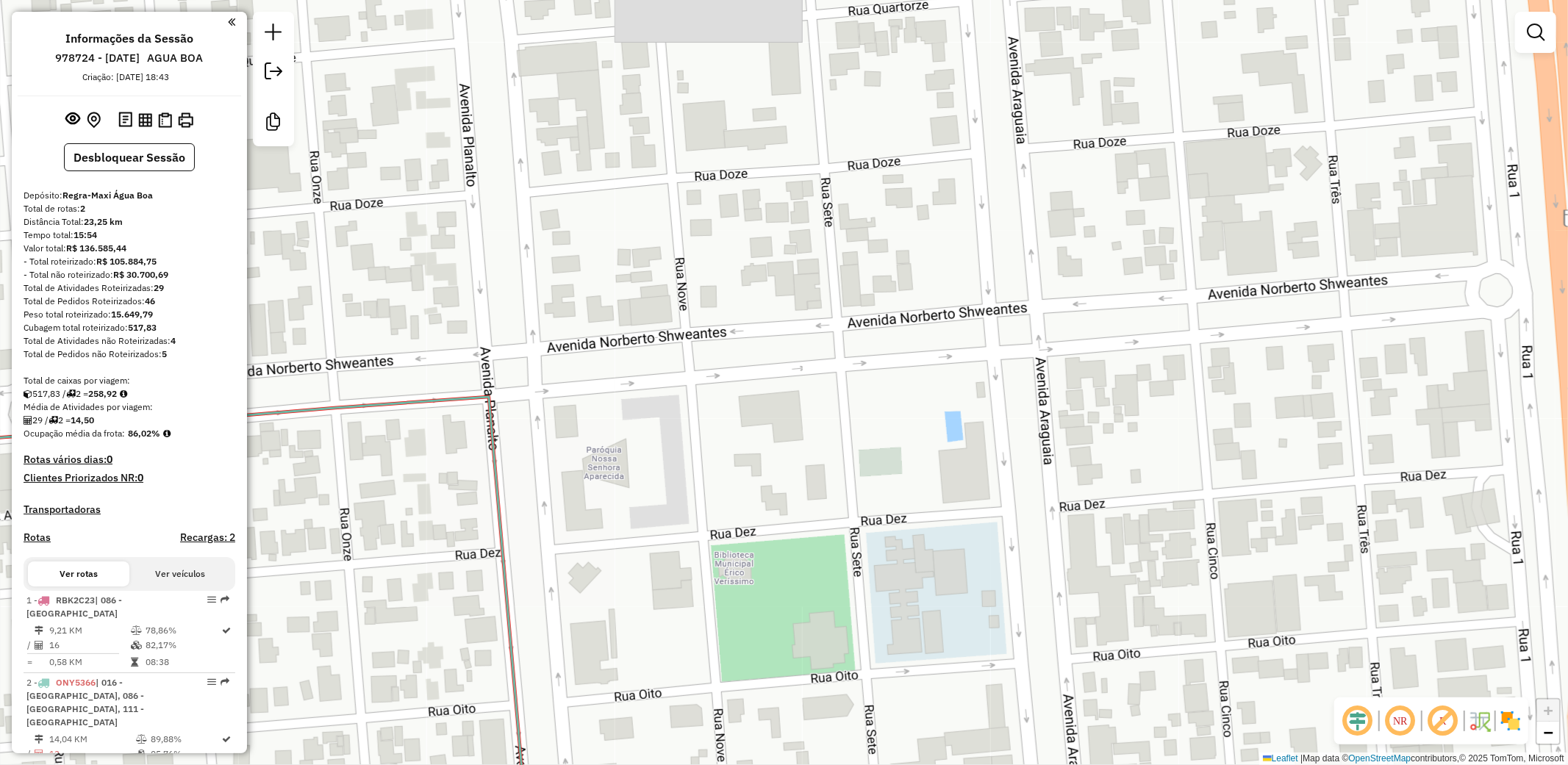
drag, startPoint x: 1123, startPoint y: 357, endPoint x: 1132, endPoint y: 690, distance: 333.1
click at [1132, 690] on div "Janela de atendimento Grade de atendimento Capacidade Transportadoras Veículos …" at bounding box center [784, 382] width 1568 height 765
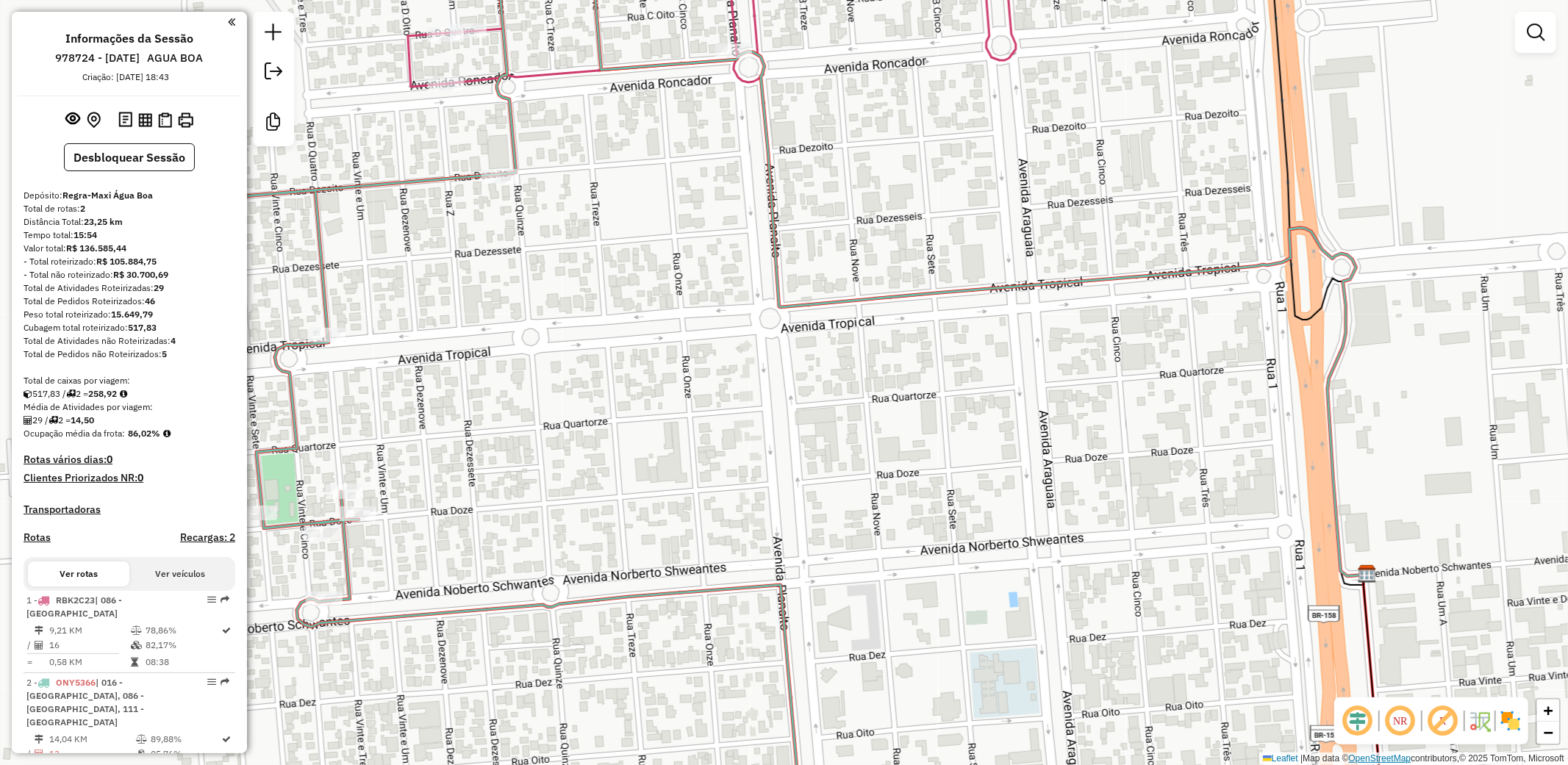
click at [1367, 759] on link "OpenStreetMap" at bounding box center [1380, 758] width 63 height 10
